Goal: Task Accomplishment & Management: Use online tool/utility

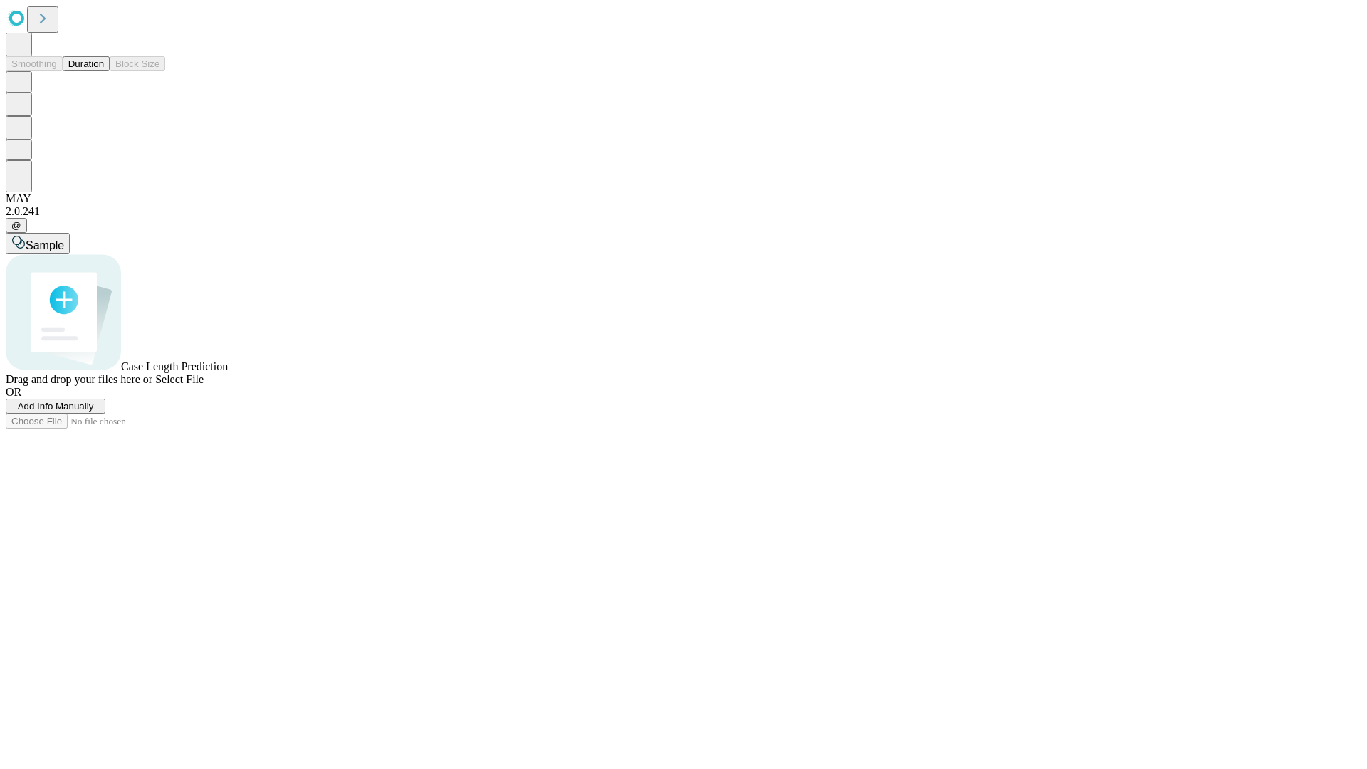
click at [104, 71] on button "Duration" at bounding box center [86, 63] width 47 height 15
click at [94, 412] on span "Add Info Manually" at bounding box center [56, 406] width 76 height 11
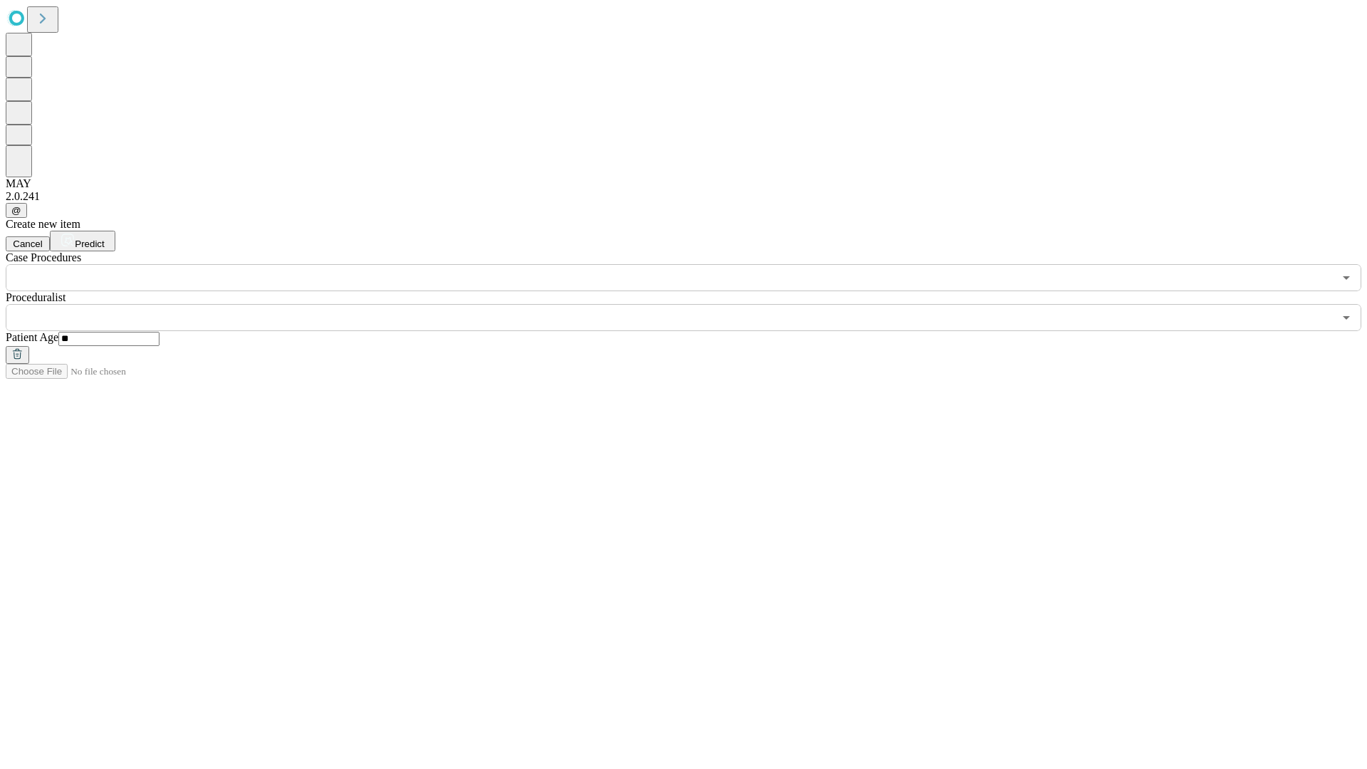
type input "**"
click at [693, 304] on input "text" at bounding box center [670, 317] width 1328 height 27
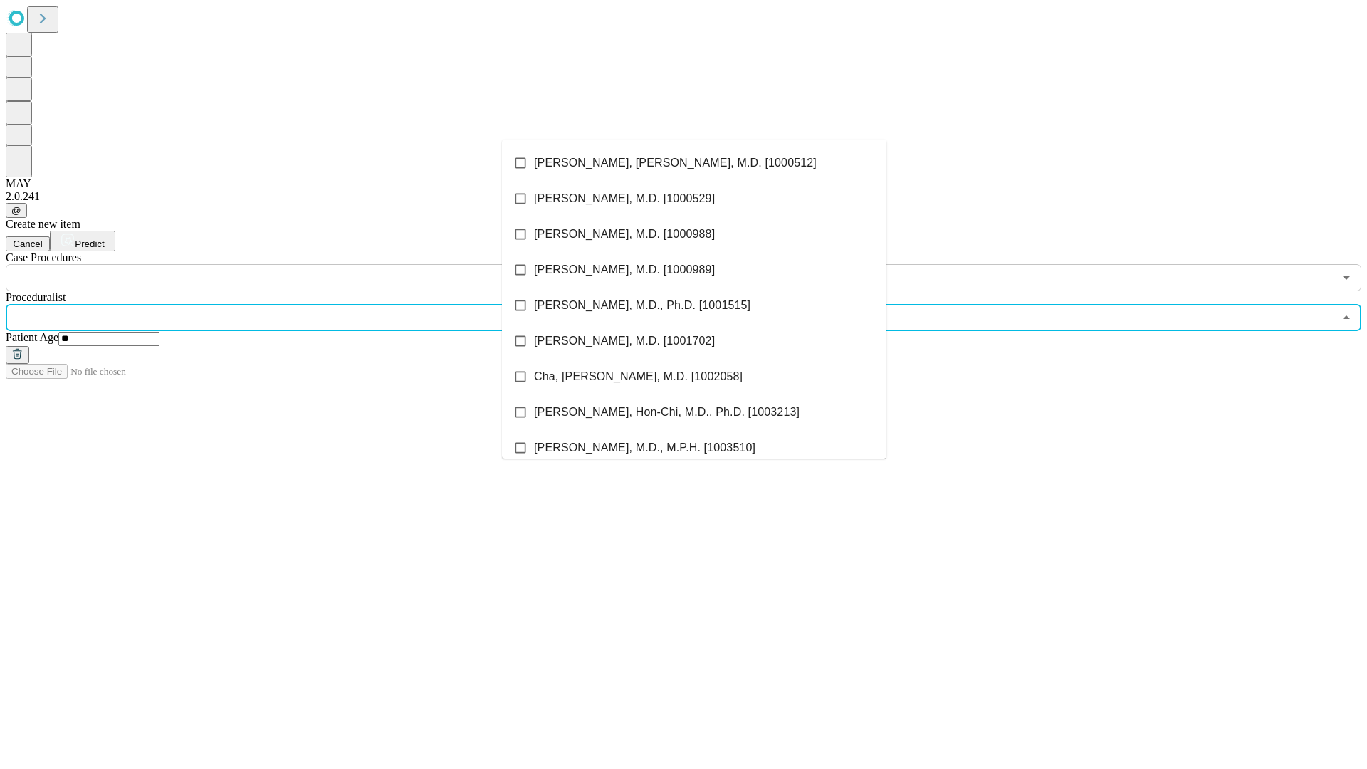
click at [694, 163] on li "[PERSON_NAME], [PERSON_NAME], M.D. [1000512]" at bounding box center [694, 163] width 384 height 36
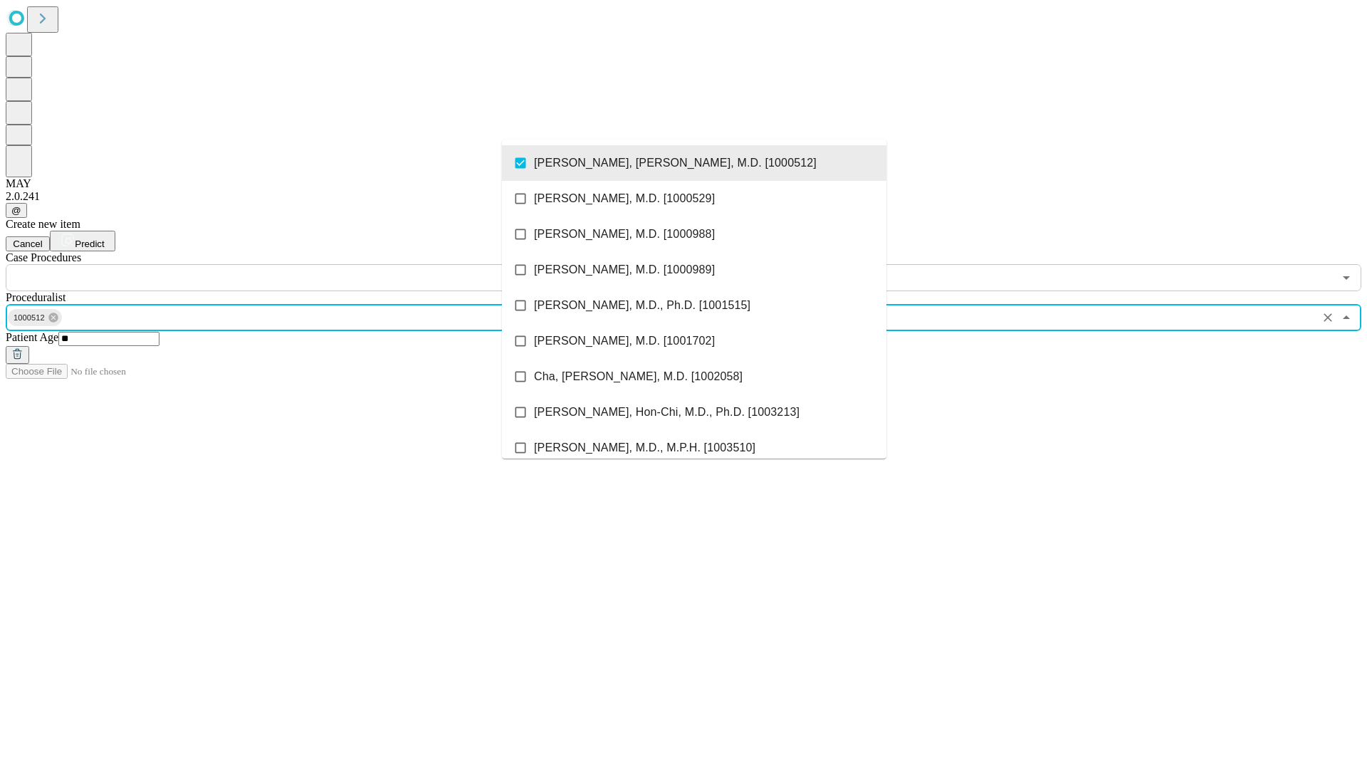
click at [299, 264] on input "text" at bounding box center [670, 277] width 1328 height 27
